Goal: Task Accomplishment & Management: Complete application form

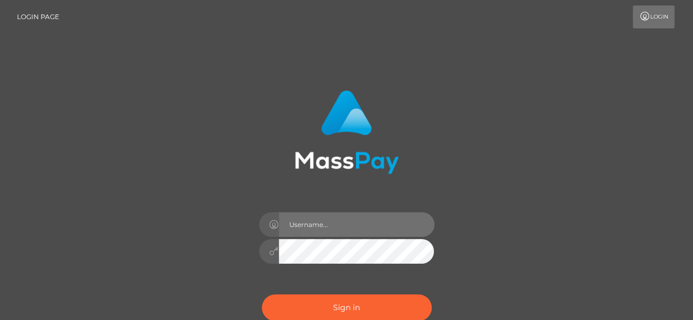
click at [309, 229] on input "text" at bounding box center [357, 224] width 156 height 25
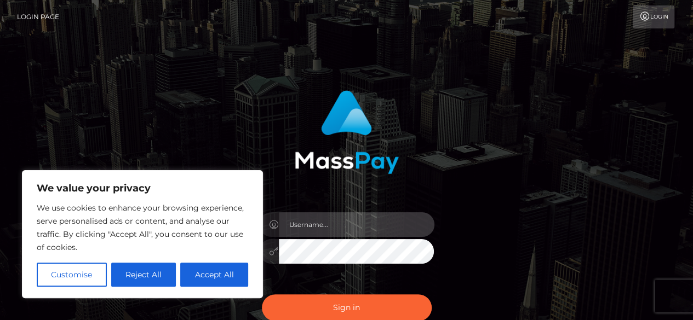
type input "[EMAIL_ADDRESS][DOMAIN_NAME]"
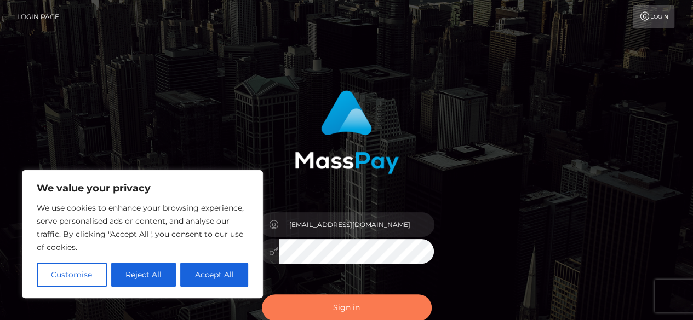
click at [327, 309] on button "Sign in" at bounding box center [347, 308] width 170 height 27
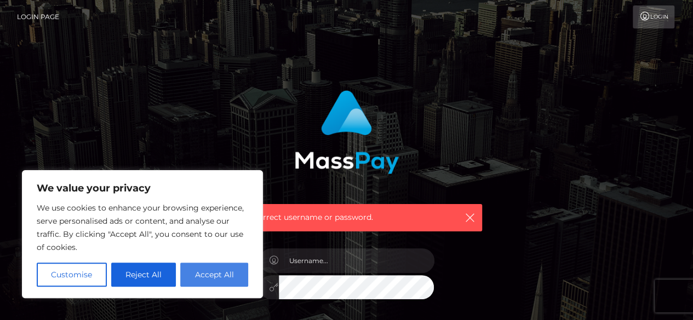
click at [198, 273] on button "Accept All" at bounding box center [214, 275] width 68 height 24
checkbox input "true"
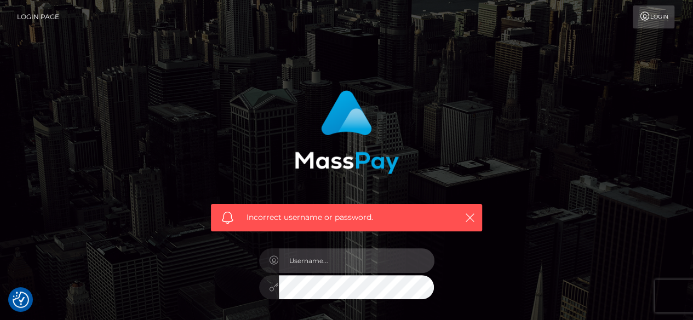
click at [304, 258] on input "text" at bounding box center [357, 261] width 156 height 25
type input "ndegwaah@gmail.com"
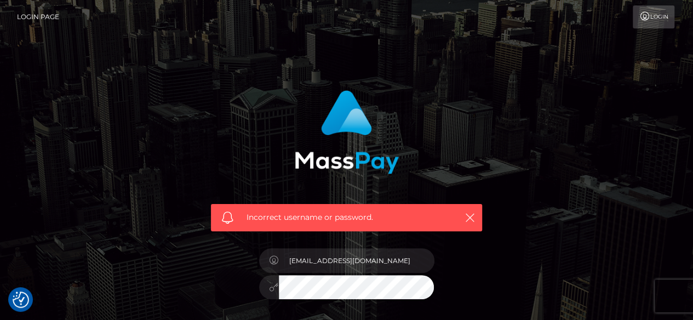
click at [659, 18] on link "Login" at bounding box center [653, 16] width 42 height 23
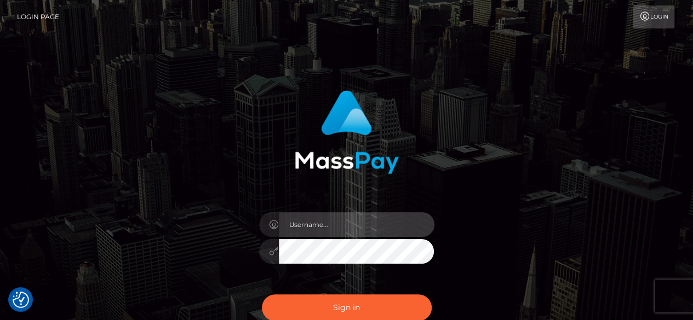
drag, startPoint x: 359, startPoint y: 213, endPoint x: 381, endPoint y: 26, distance: 188.1
click at [381, 26] on body "We value your privacy We use cookies to enhance your browsing experience, serve…" at bounding box center [346, 221] width 693 height 443
type input "ivywanjala20000@gmail.com"
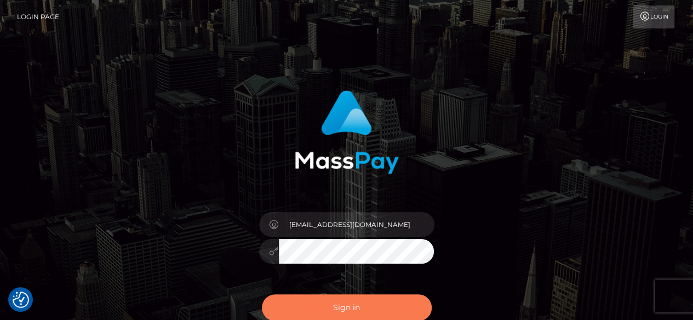
click at [324, 308] on button "Sign in" at bounding box center [347, 308] width 170 height 27
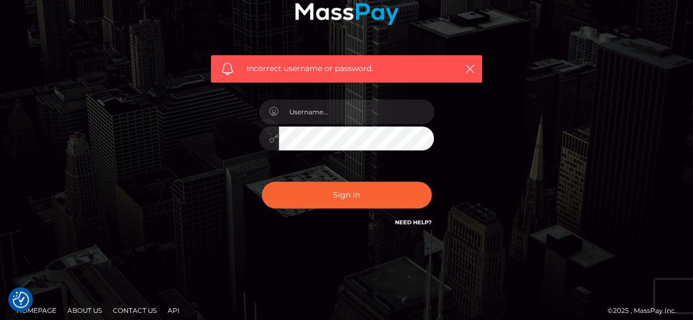
scroll to position [153, 0]
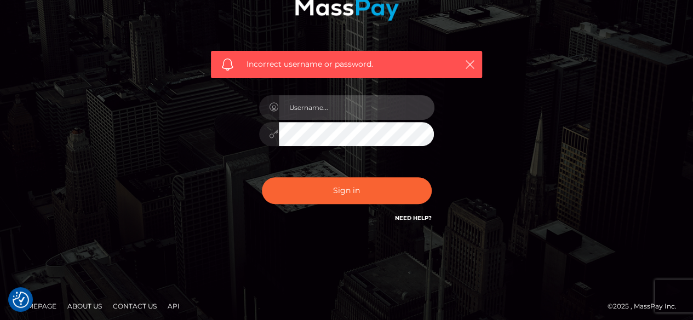
click at [364, 107] on input "text" at bounding box center [357, 107] width 156 height 25
type input "desmamwenje@gmail.com"
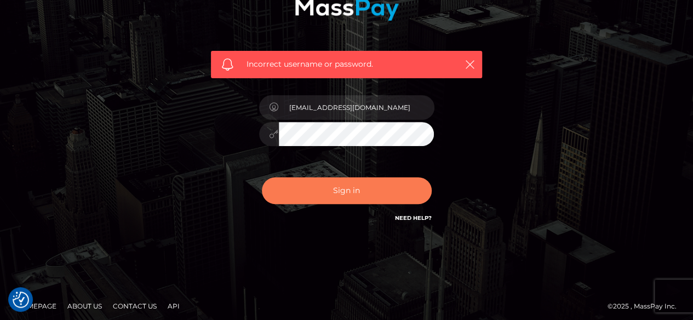
click at [367, 187] on button "Sign in" at bounding box center [347, 190] width 170 height 27
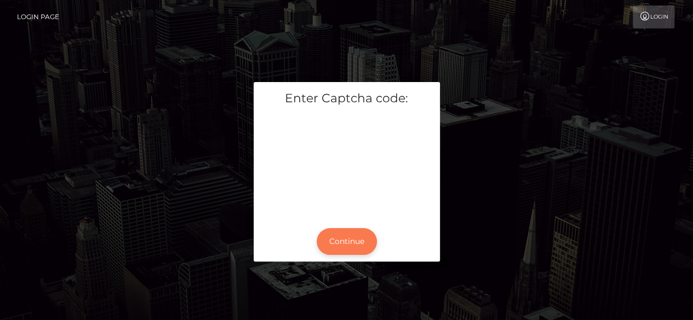
click at [345, 244] on button "Continue" at bounding box center [347, 241] width 60 height 27
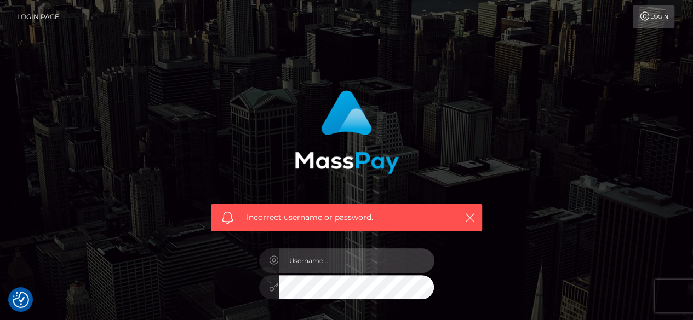
click at [339, 262] on input "text" at bounding box center [357, 261] width 156 height 25
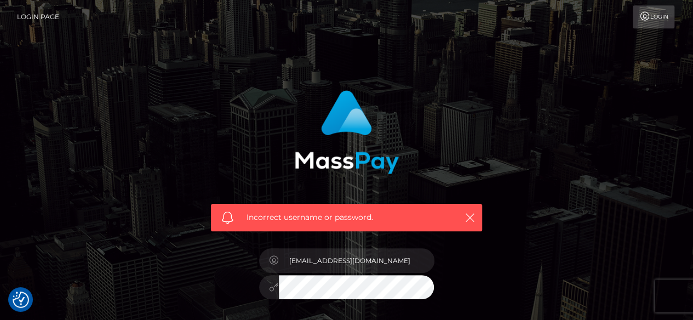
type input "ivywanjala20000@gmail.com"
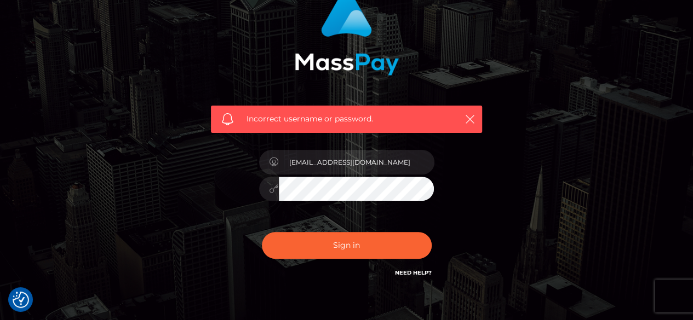
scroll to position [110, 0]
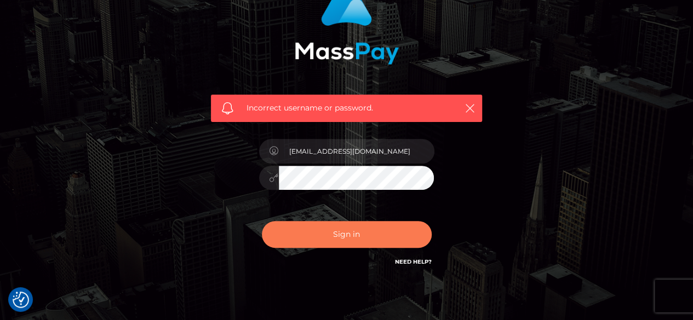
click at [350, 239] on button "Sign in" at bounding box center [347, 234] width 170 height 27
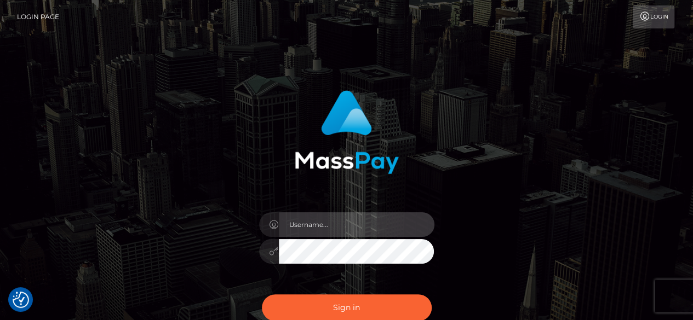
click at [323, 225] on input "text" at bounding box center [357, 224] width 156 height 25
type input "[EMAIL_ADDRESS][DOMAIN_NAME]"
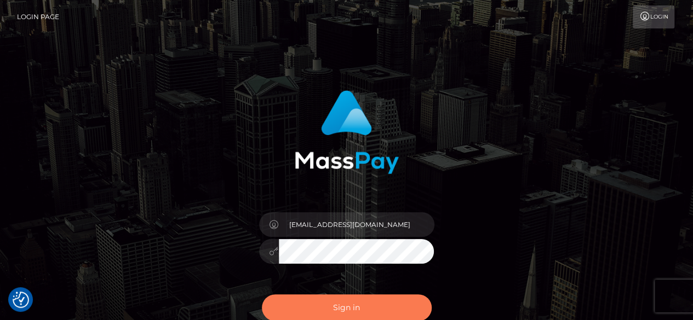
click at [337, 303] on button "Sign in" at bounding box center [347, 308] width 170 height 27
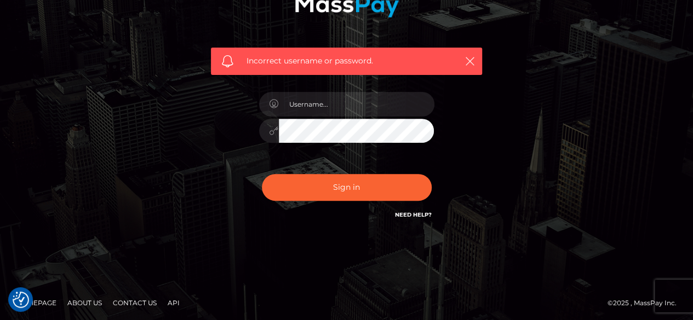
scroll to position [158, 0]
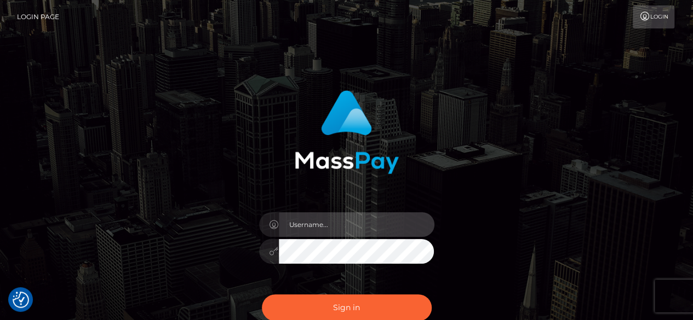
click at [376, 226] on input "text" at bounding box center [357, 224] width 156 height 25
type input "[EMAIL_ADDRESS][DOMAIN_NAME]"
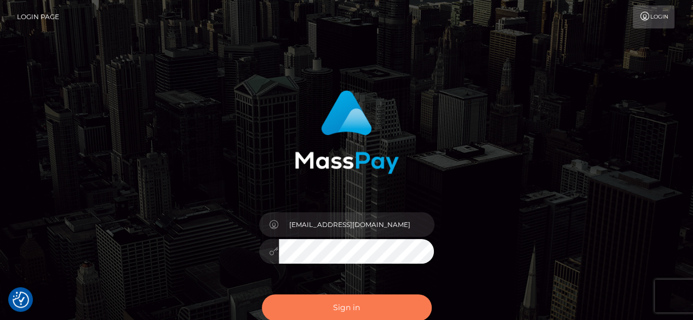
click at [320, 306] on button "Sign in" at bounding box center [347, 308] width 170 height 27
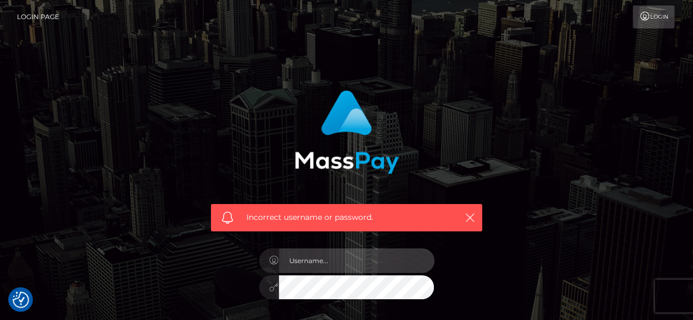
click at [335, 260] on input "text" at bounding box center [357, 261] width 156 height 25
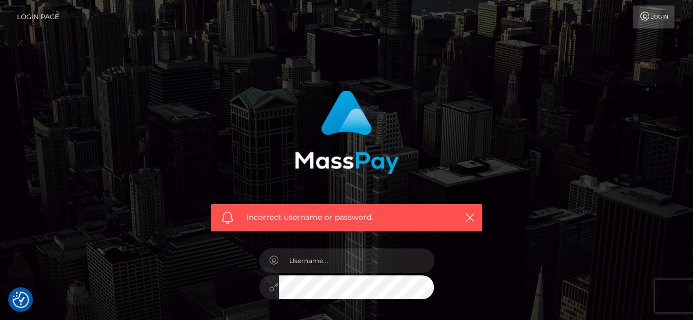
click at [649, 15] on link "Login" at bounding box center [653, 16] width 42 height 23
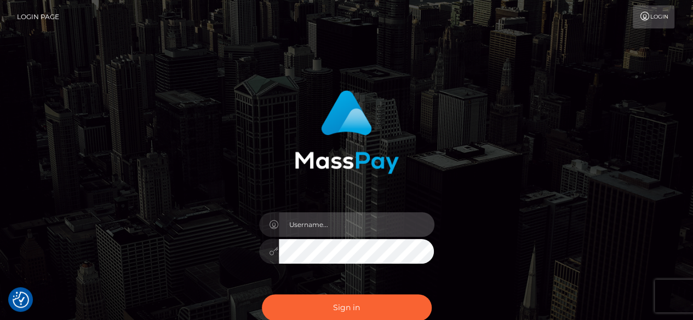
click at [387, 222] on input "text" at bounding box center [357, 224] width 156 height 25
type input "ivywanjala20000@gmail.com"
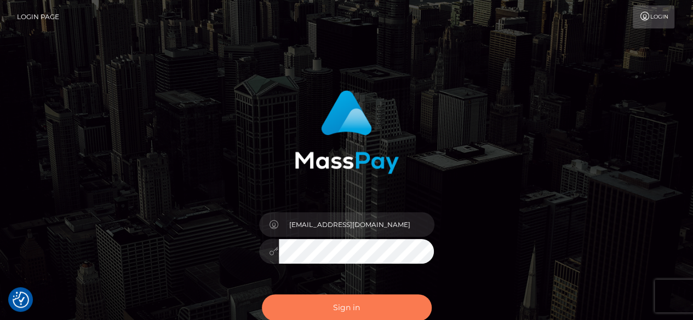
click at [362, 306] on button "Sign in" at bounding box center [347, 308] width 170 height 27
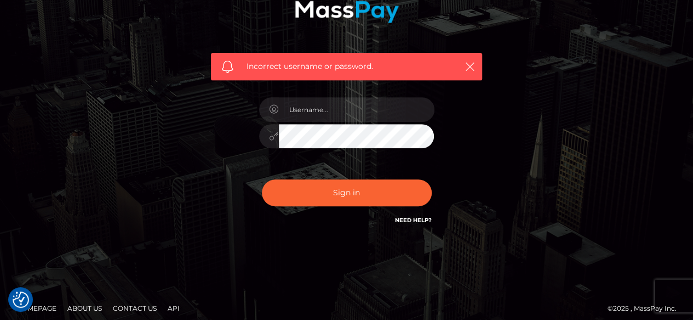
scroll to position [153, 0]
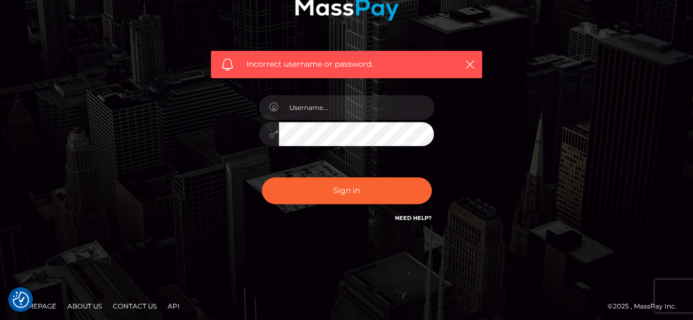
click at [284, 160] on div at bounding box center [347, 129] width 192 height 84
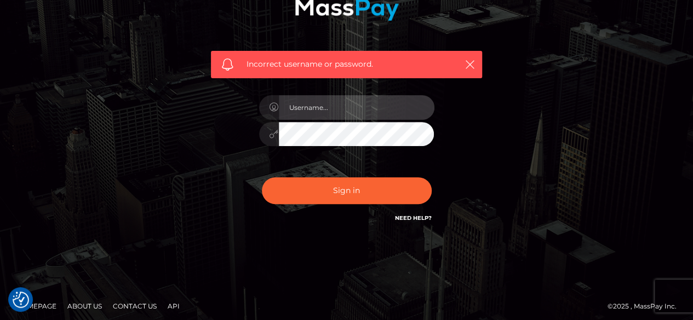
click at [321, 106] on input "text" at bounding box center [357, 107] width 156 height 25
type input "[EMAIL_ADDRESS][DOMAIN_NAME]"
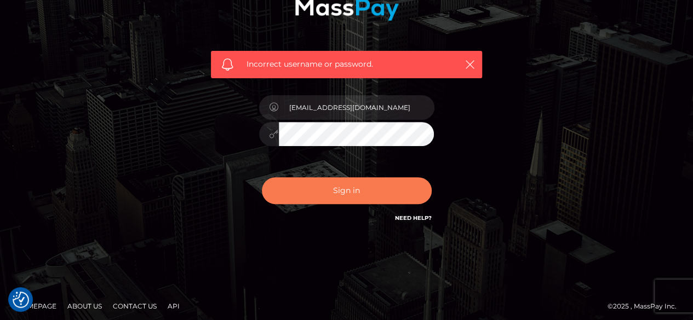
click at [379, 186] on button "Sign in" at bounding box center [347, 190] width 170 height 27
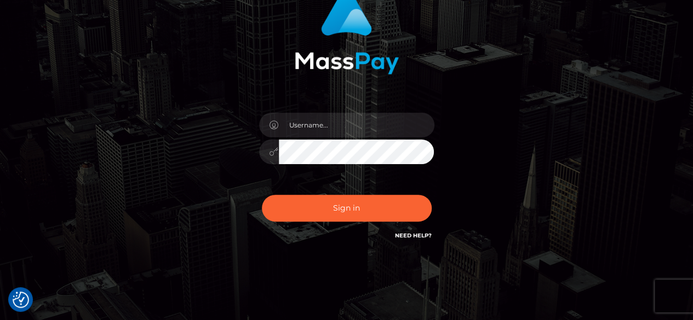
scroll to position [110, 0]
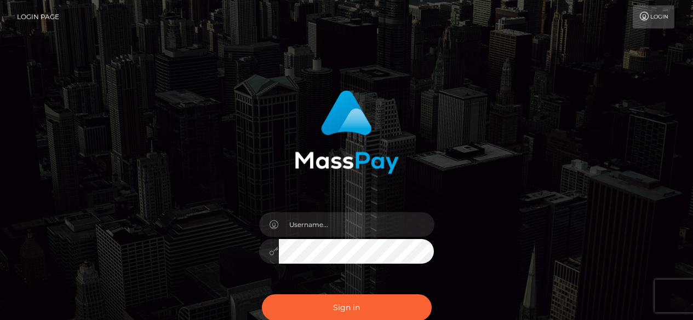
scroll to position [110, 0]
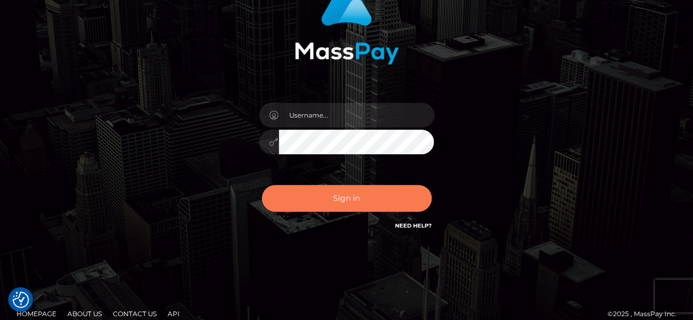
click at [310, 199] on button "Sign in" at bounding box center [347, 198] width 170 height 27
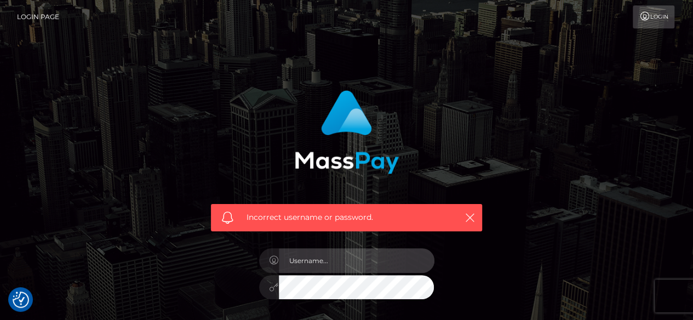
click at [325, 262] on input "text" at bounding box center [357, 261] width 156 height 25
type input "[EMAIL_ADDRESS][DOMAIN_NAME]"
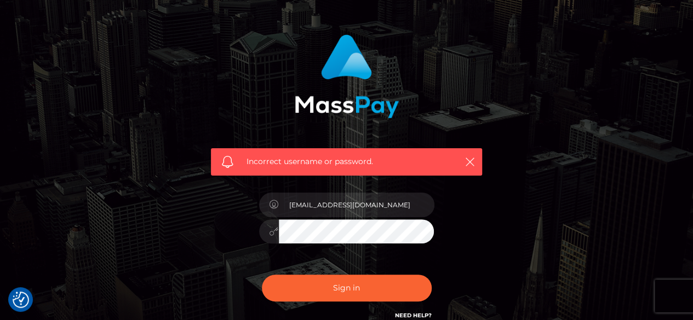
scroll to position [66, 0]
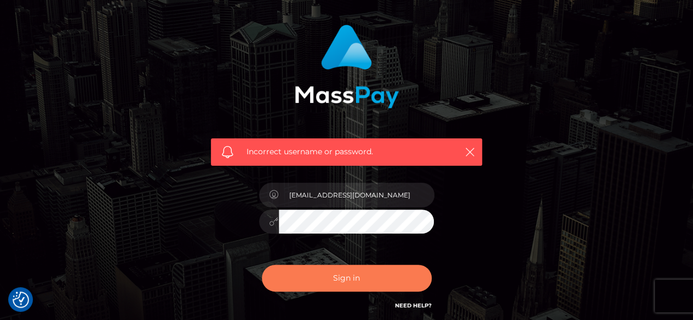
click at [341, 282] on button "Sign in" at bounding box center [347, 278] width 170 height 27
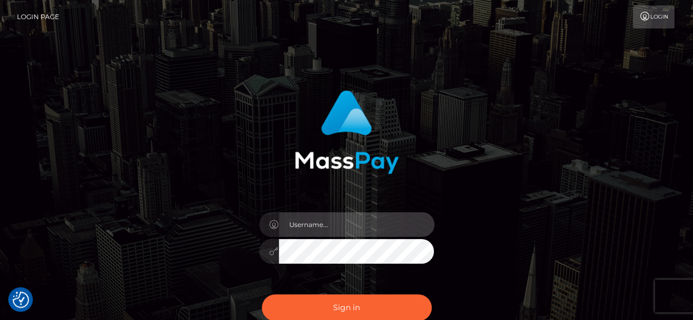
click at [345, 227] on input "text" at bounding box center [357, 224] width 156 height 25
type input "[EMAIL_ADDRESS][DOMAIN_NAME]"
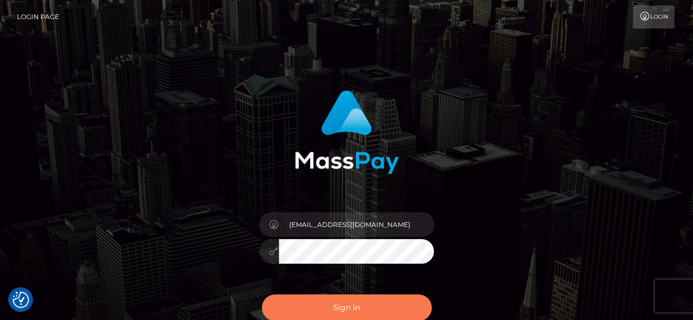
click at [356, 309] on button "Sign in" at bounding box center [347, 308] width 170 height 27
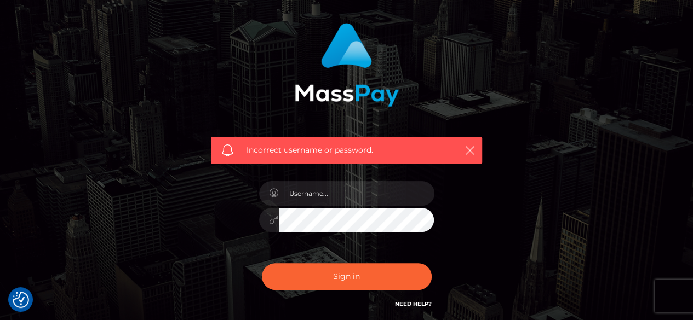
scroll to position [88, 0]
